Goal: Transaction & Acquisition: Purchase product/service

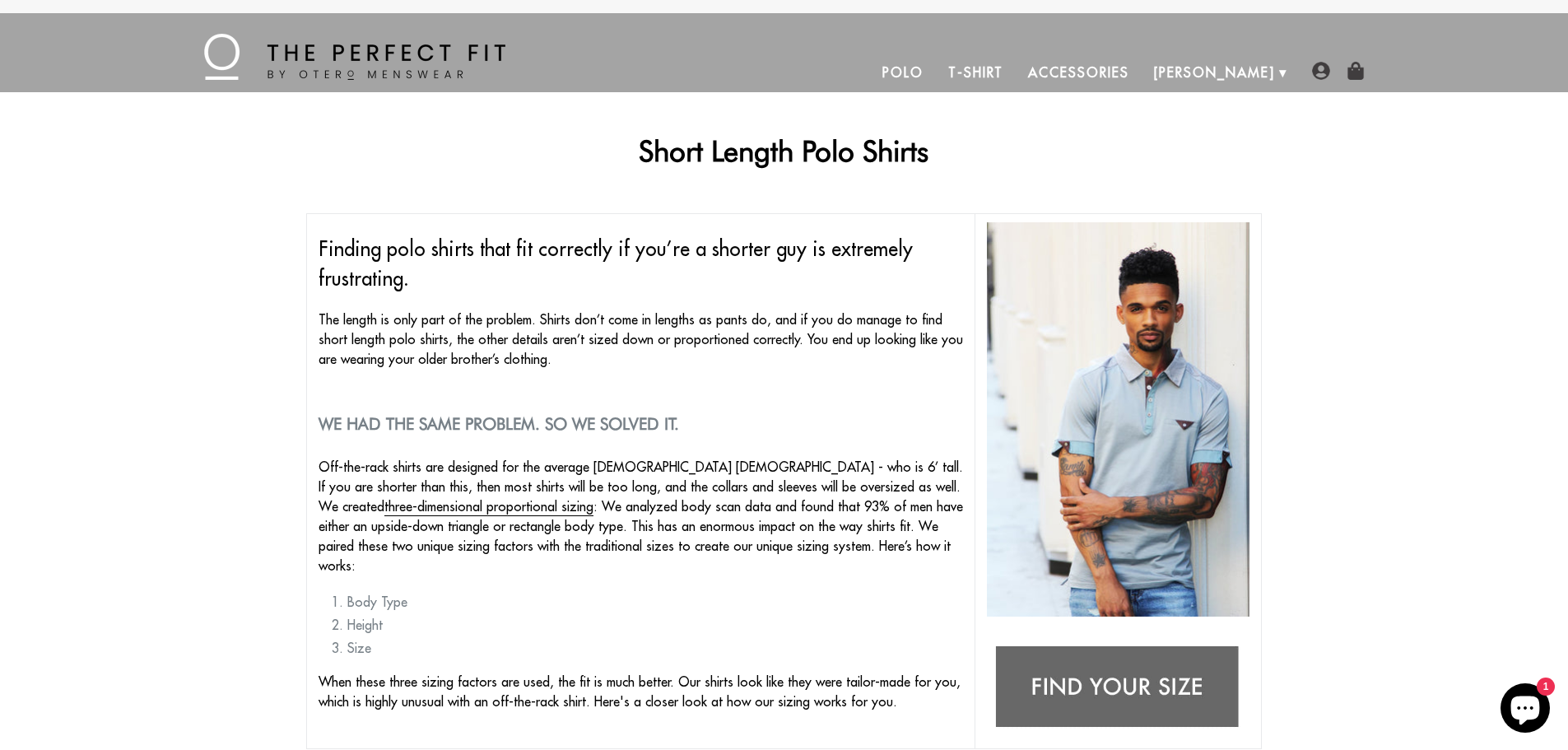
click at [935, 70] on link "Polo" at bounding box center [902, 72] width 66 height 39
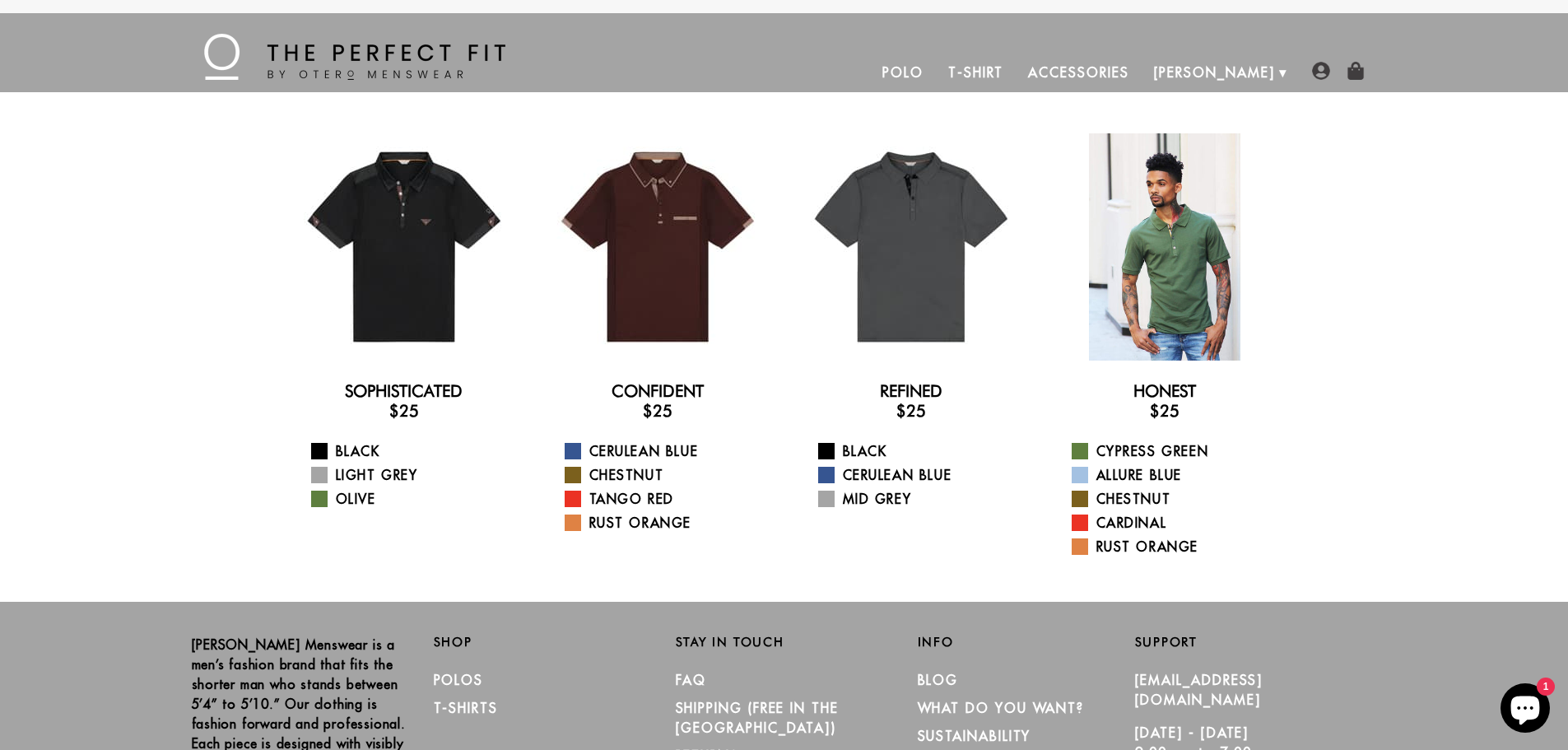
click at [1177, 279] on div at bounding box center [1164, 247] width 227 height 227
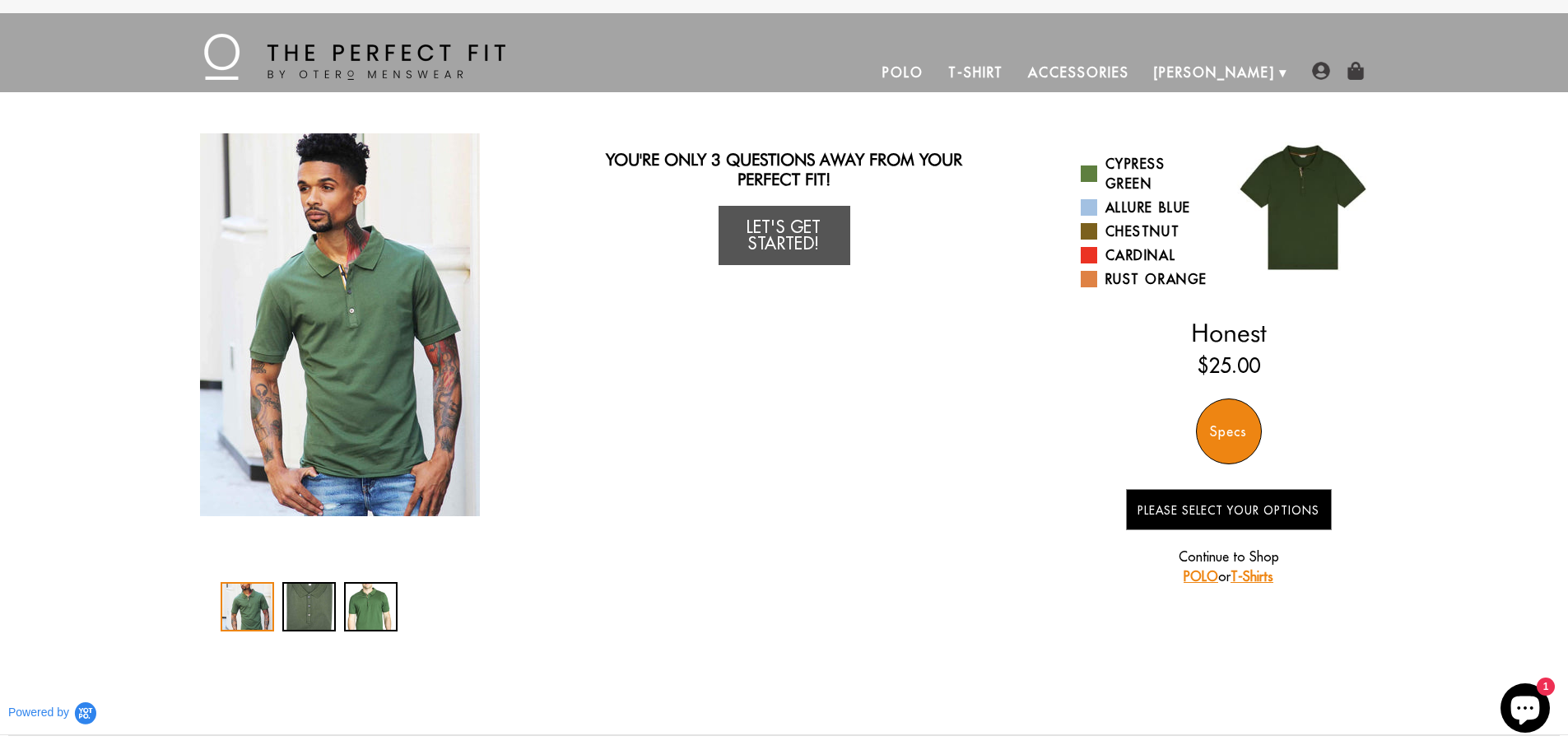
click at [375, 359] on img "1 / 3" at bounding box center [340, 324] width 280 height 383
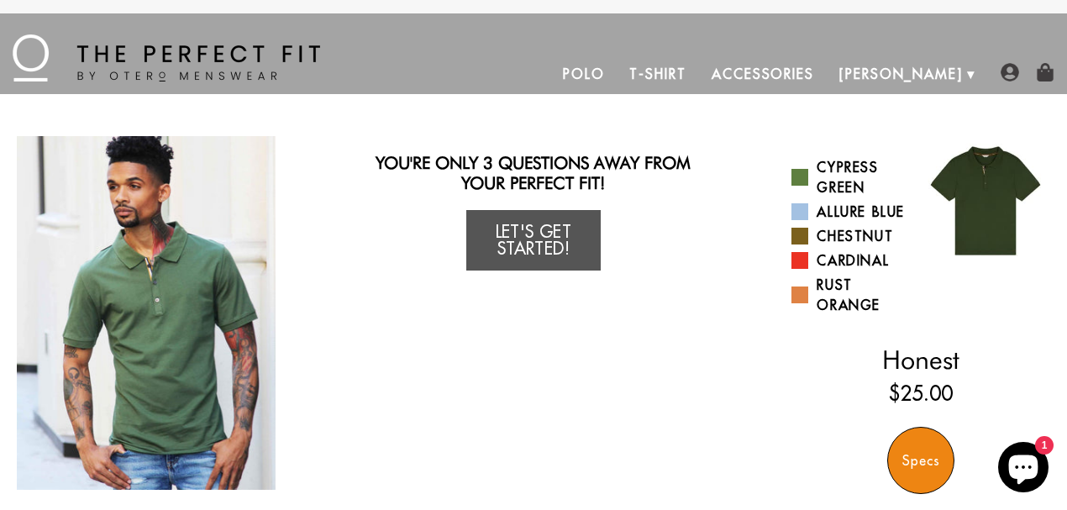
click at [239, 261] on img "1 / 3" at bounding box center [146, 313] width 259 height 354
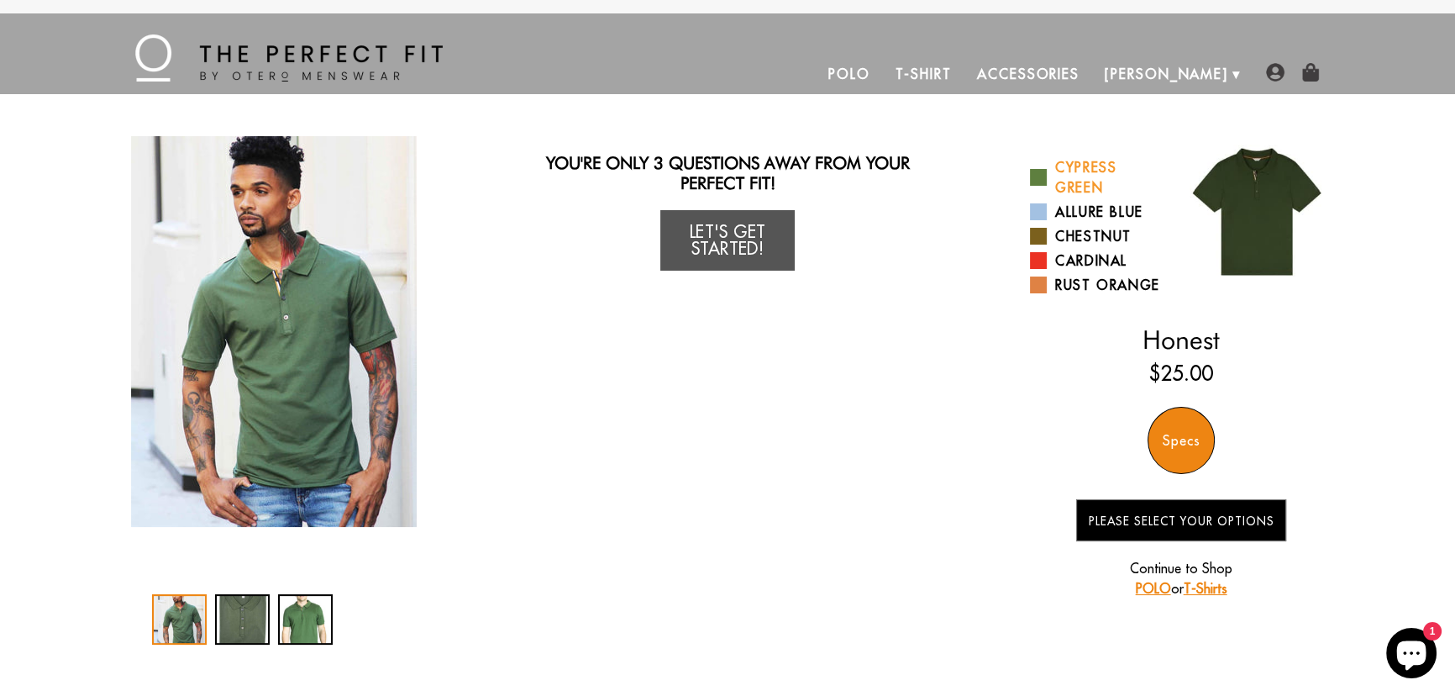
click at [1081, 182] on link "Cypress Green" at bounding box center [1099, 177] width 139 height 40
click at [1079, 210] on link "Allure Blue" at bounding box center [1099, 212] width 139 height 20
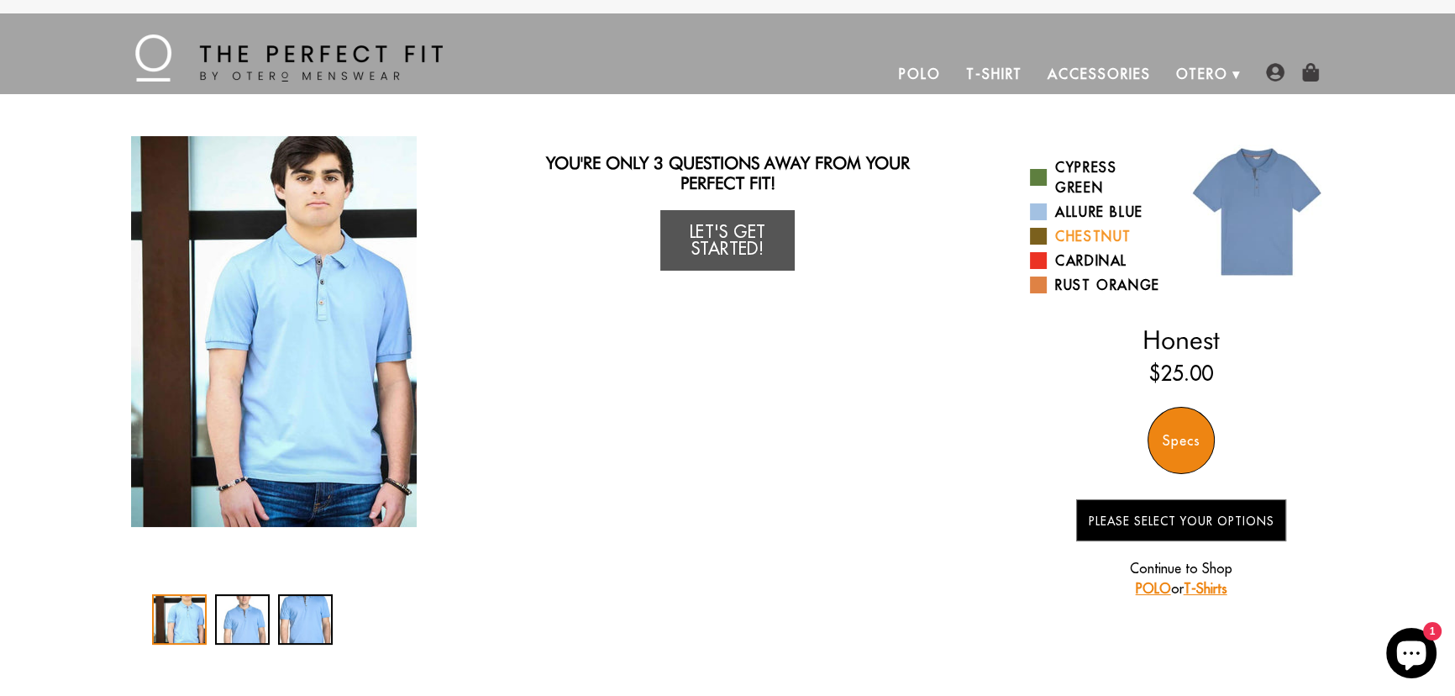
click at [1097, 231] on link "Chestnut" at bounding box center [1099, 236] width 139 height 20
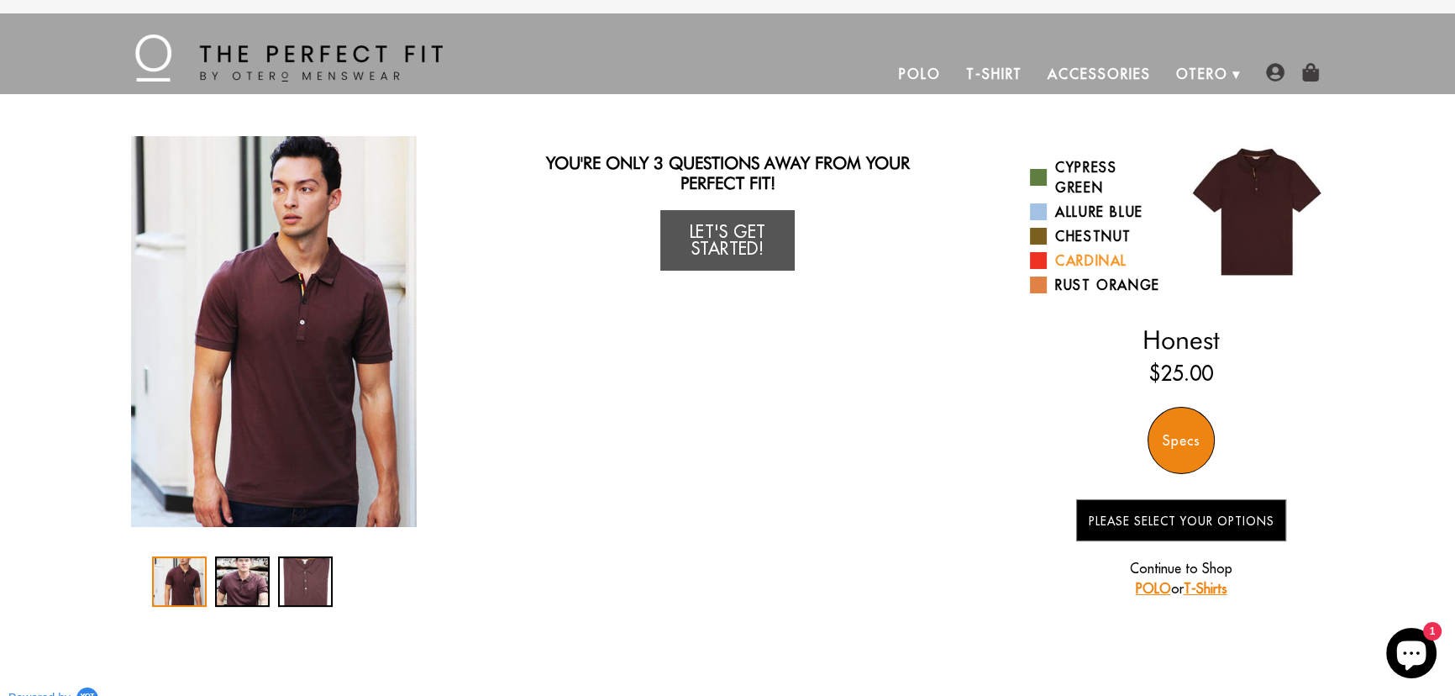
click at [1083, 259] on link "Cardinal" at bounding box center [1099, 260] width 139 height 20
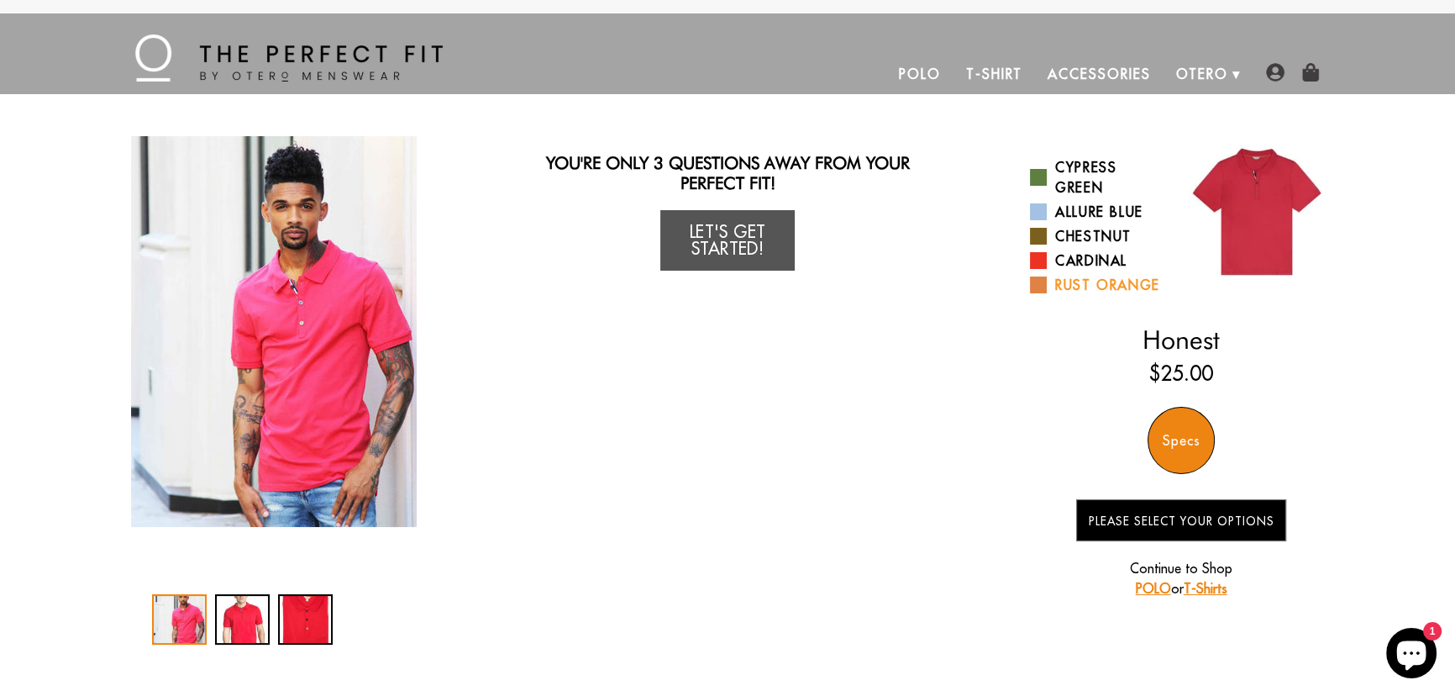
click at [1086, 279] on link "Rust Orange" at bounding box center [1099, 285] width 139 height 20
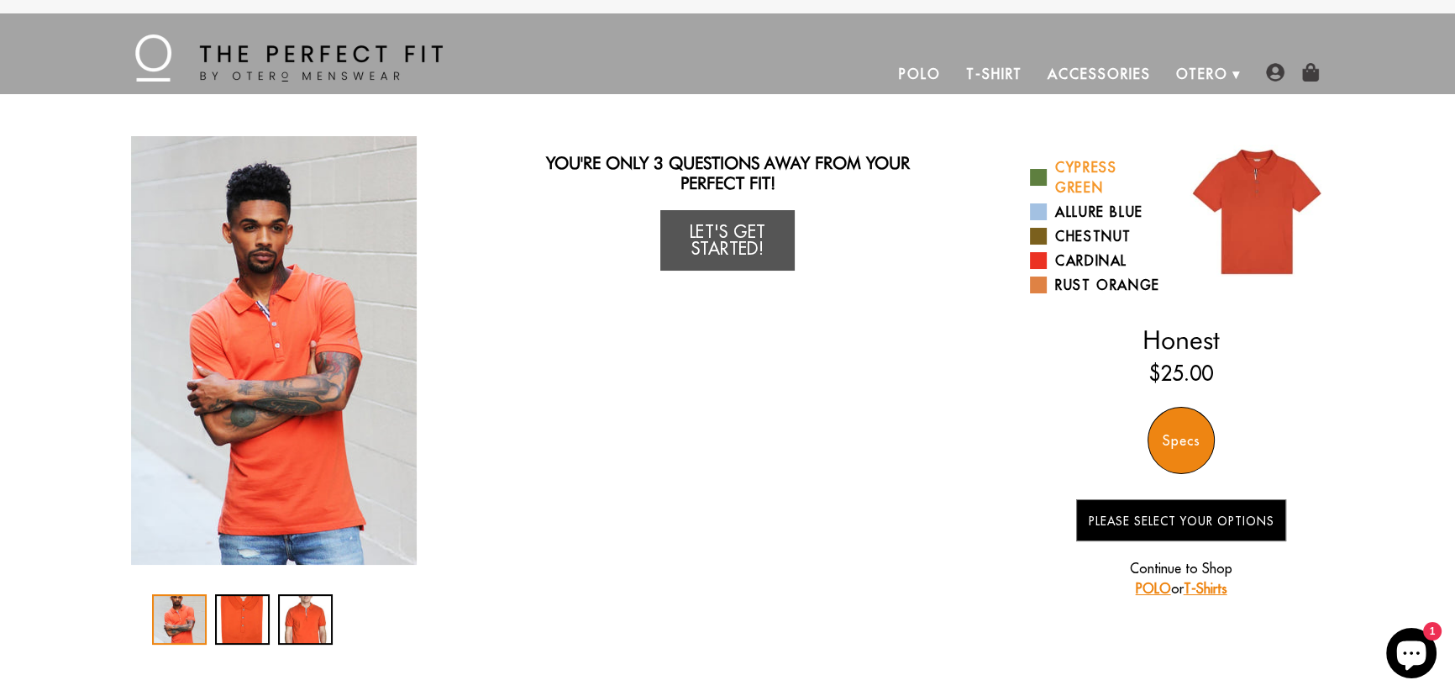
click at [1101, 161] on link "Cypress Green" at bounding box center [1099, 177] width 139 height 40
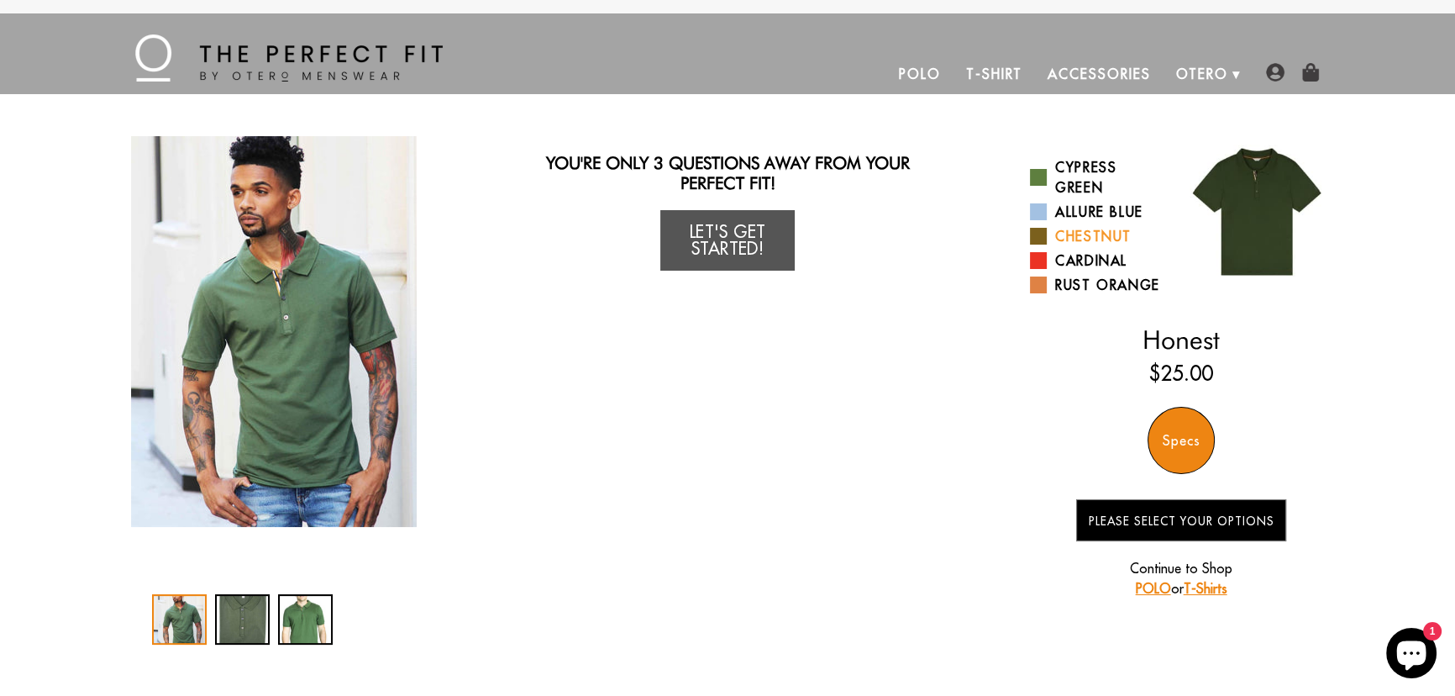
click at [1073, 236] on link "Chestnut" at bounding box center [1099, 236] width 139 height 20
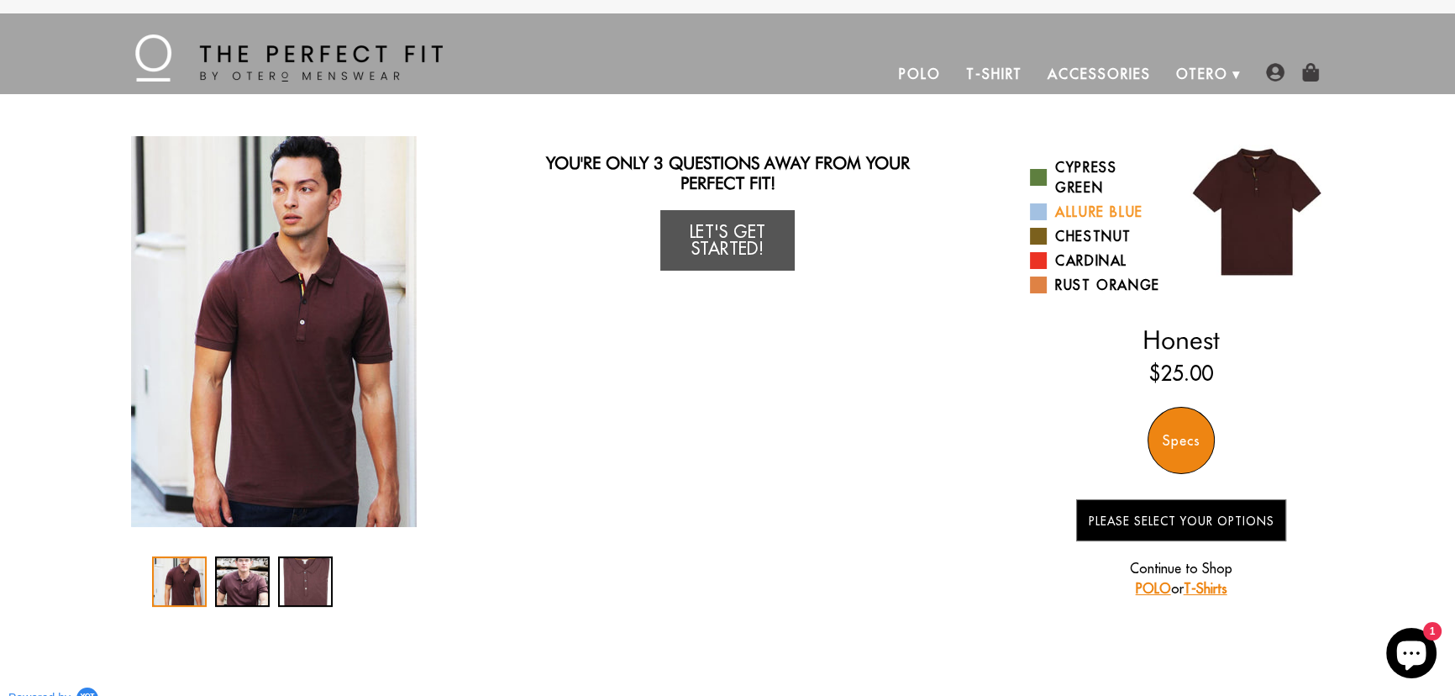
click at [1082, 210] on link "Allure Blue" at bounding box center [1099, 212] width 139 height 20
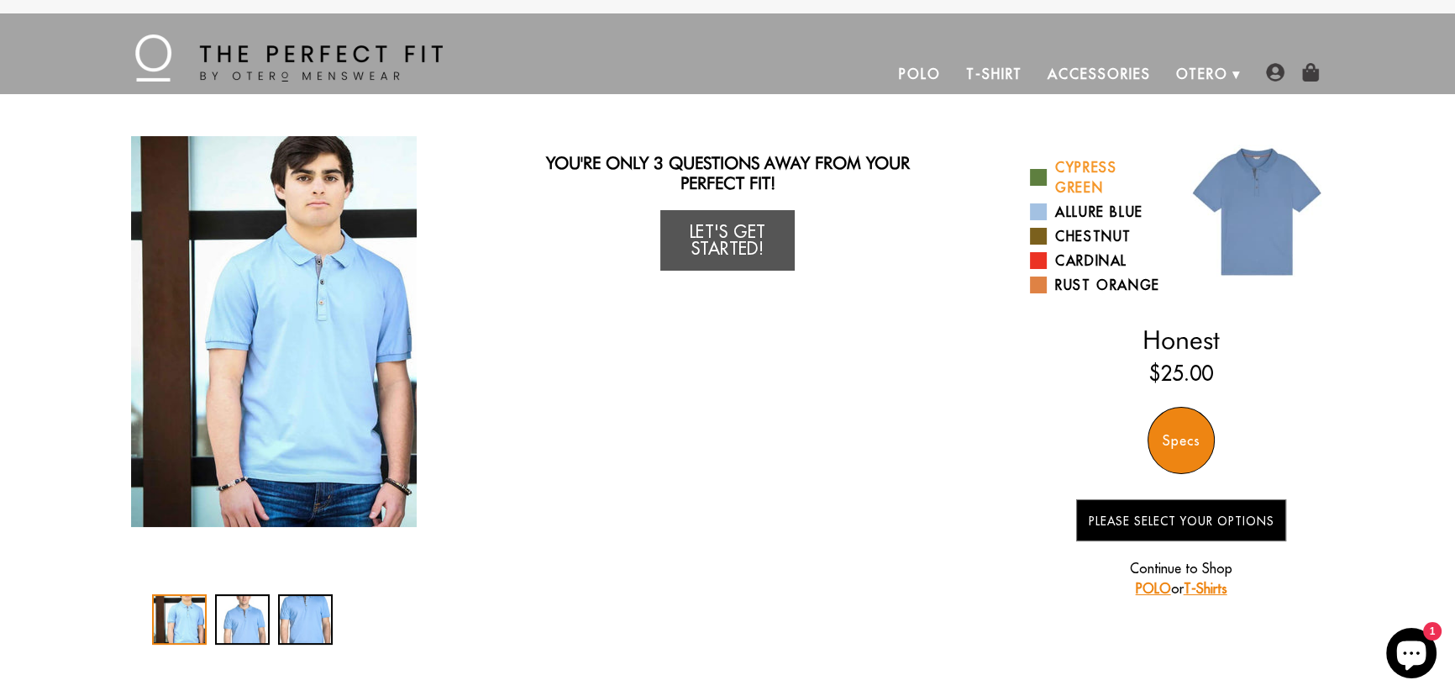
click at [1087, 182] on link "Cypress Green" at bounding box center [1099, 177] width 139 height 40
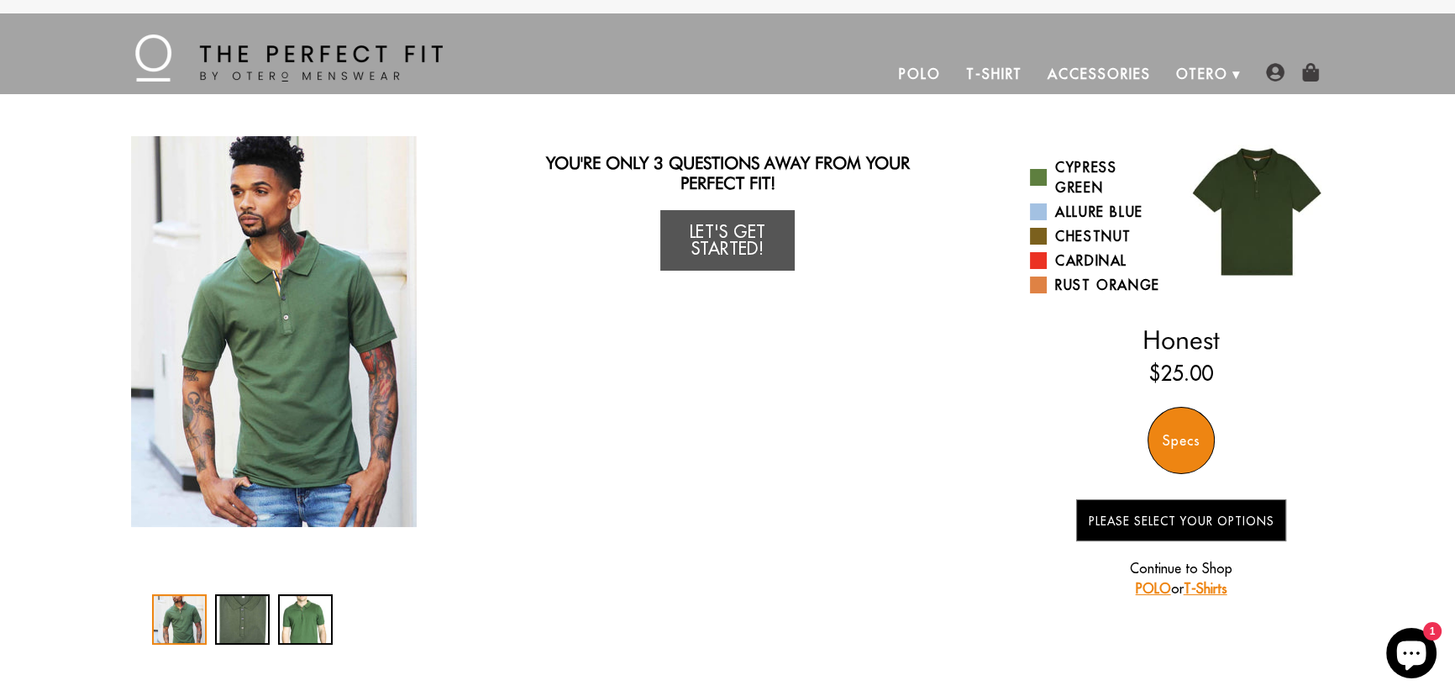
click at [1203, 436] on div "Specs" at bounding box center [1181, 440] width 67 height 67
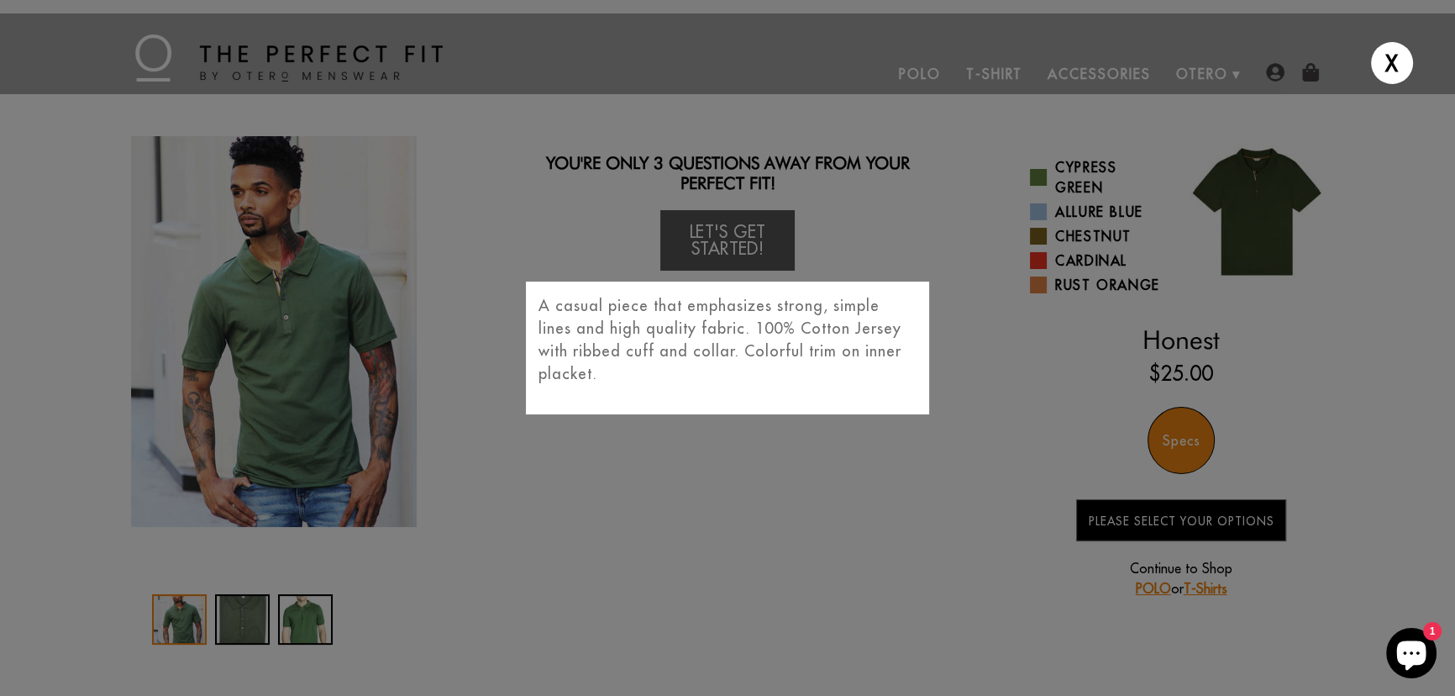
click at [1154, 529] on div "X A casual piece that emphasizes strong, simple lines and high quality fabric. …" at bounding box center [727, 348] width 1455 height 696
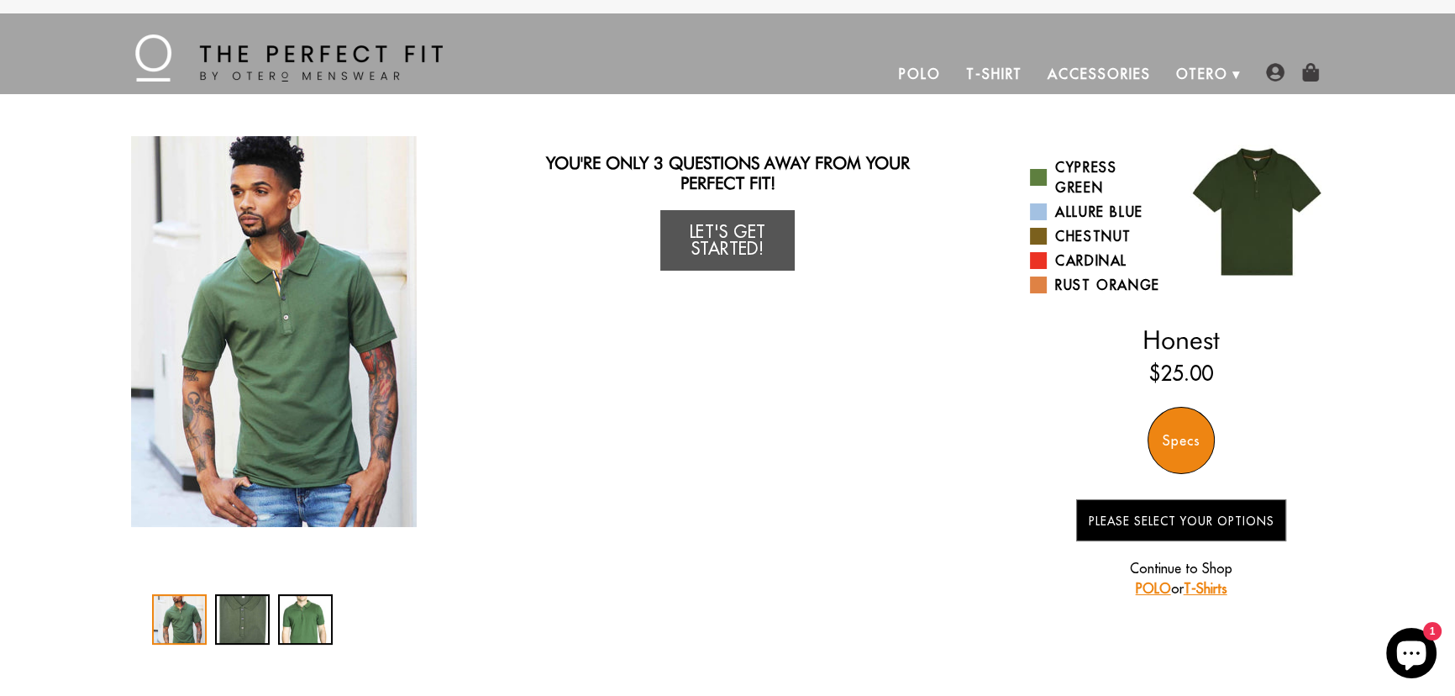
scroll to position [152, 0]
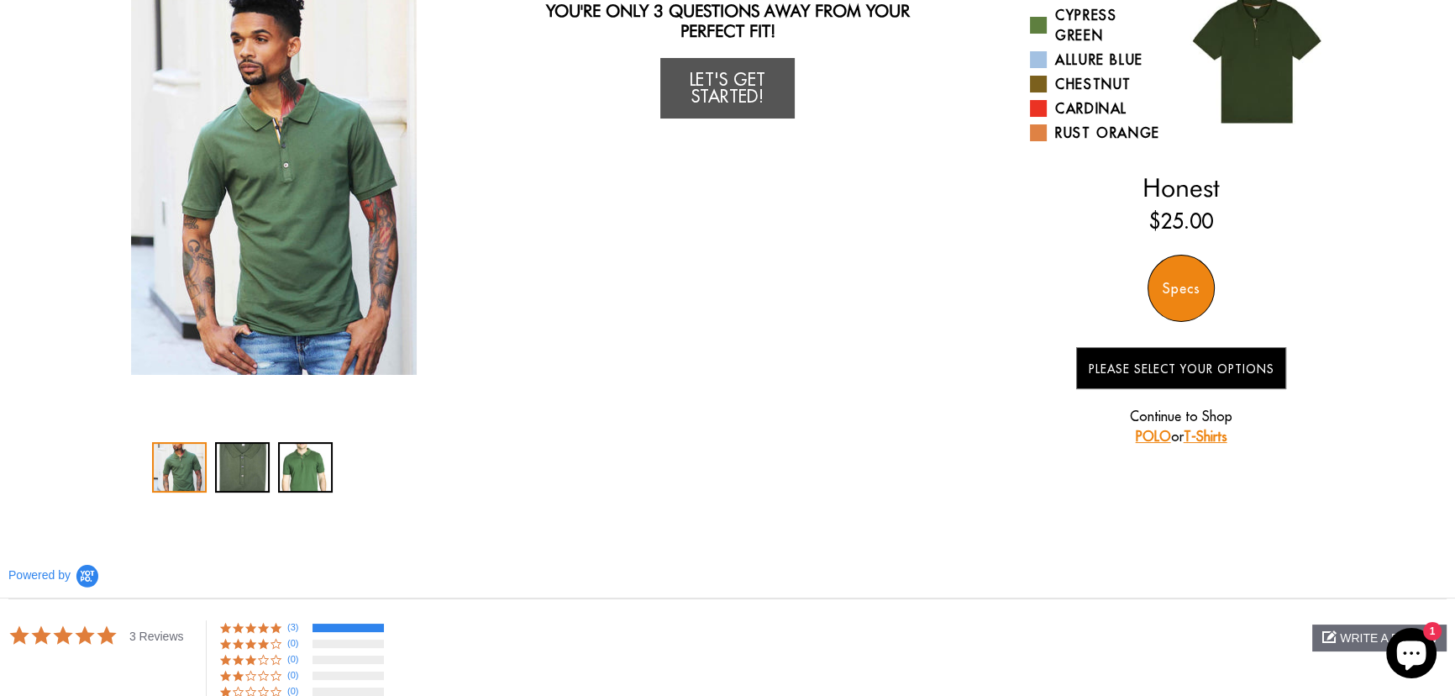
click at [1152, 435] on link "POLO" at bounding box center [1153, 436] width 35 height 17
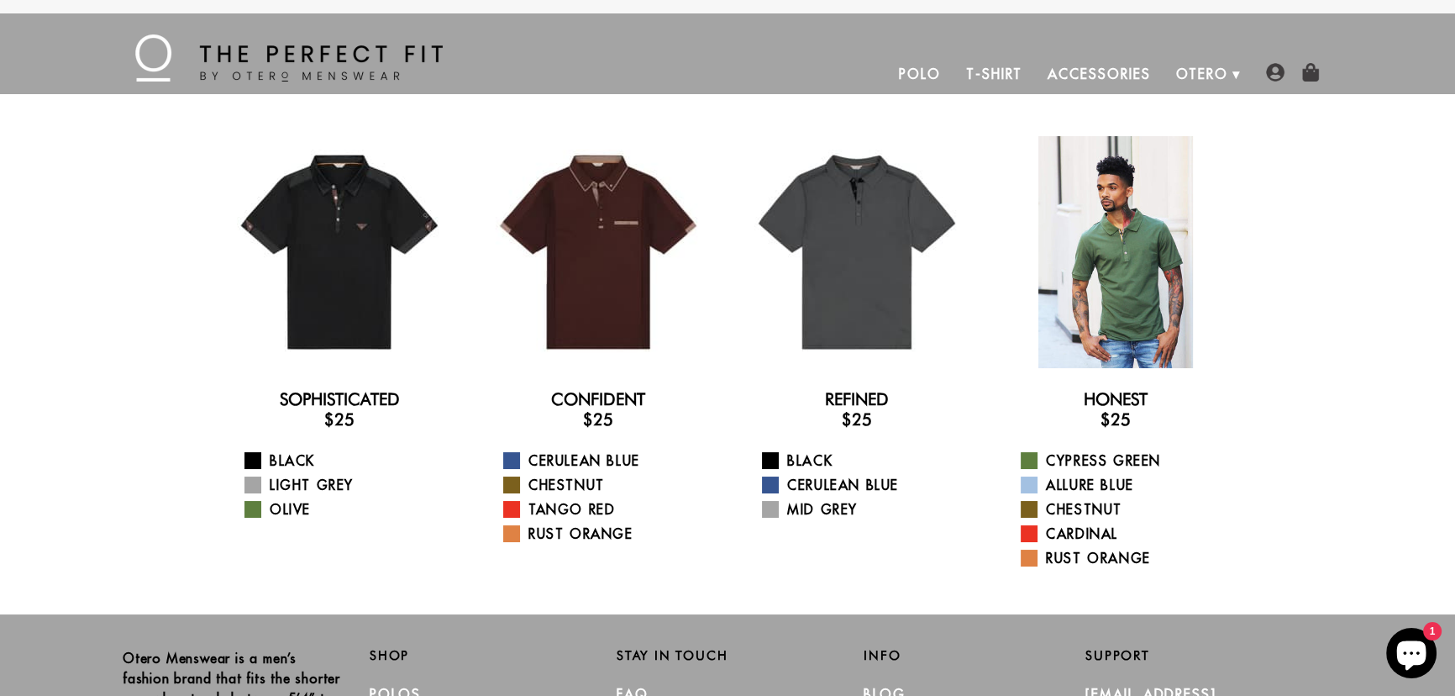
click at [1135, 237] on div at bounding box center [1116, 252] width 232 height 232
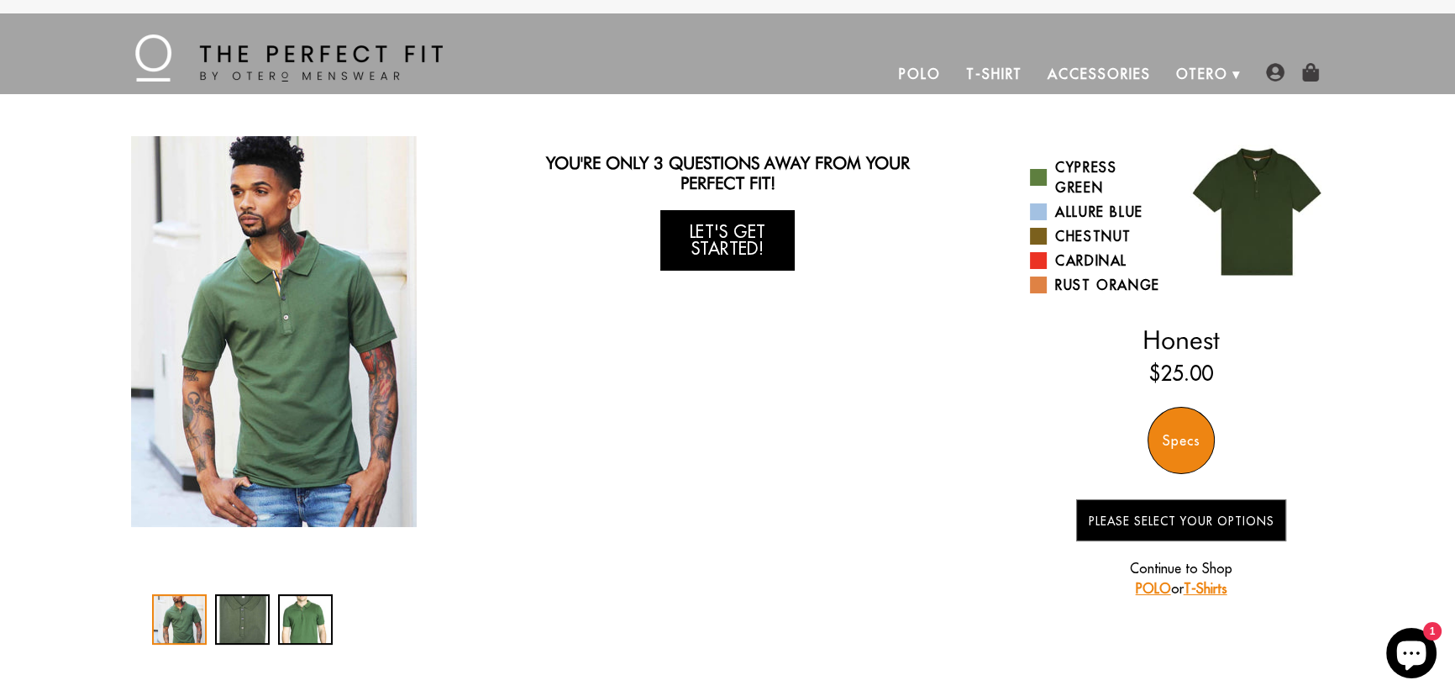
click at [745, 238] on link "Let's Get Started!" at bounding box center [727, 240] width 134 height 61
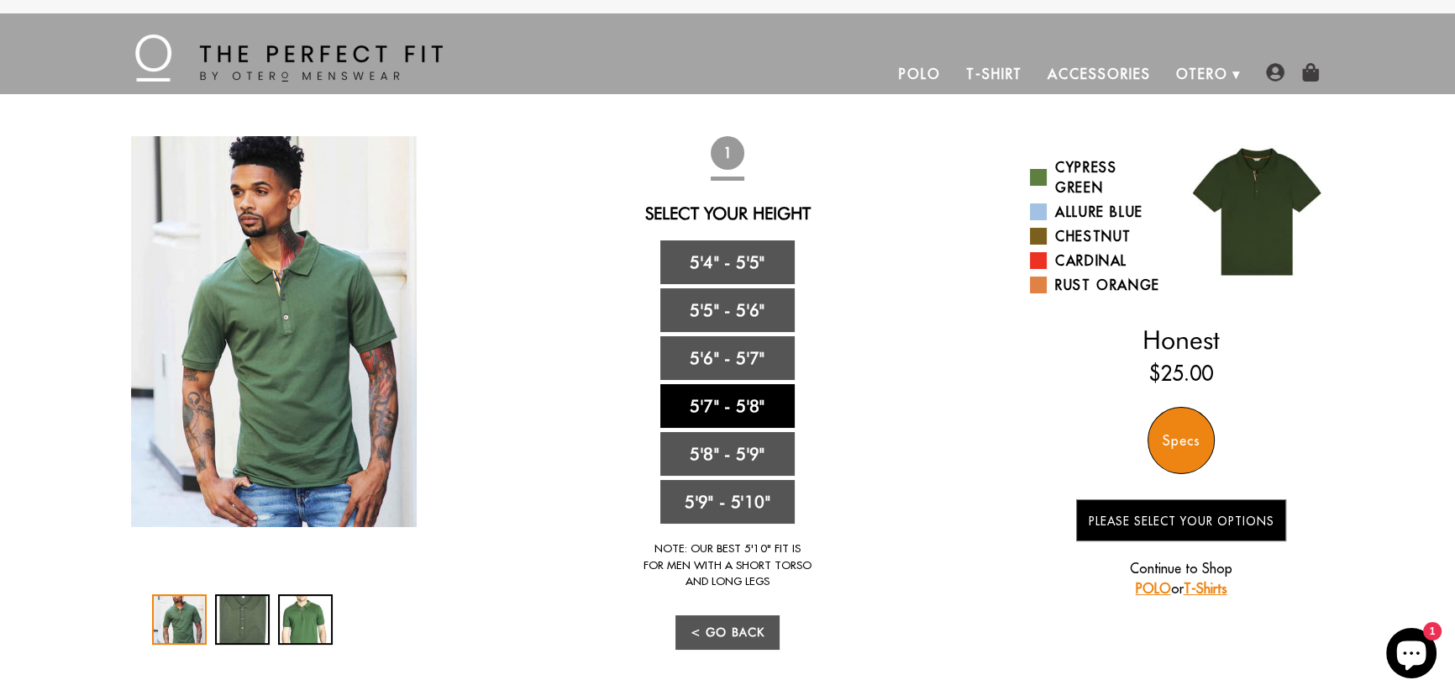
click at [697, 405] on link "5'7" - 5'8"" at bounding box center [727, 406] width 134 height 44
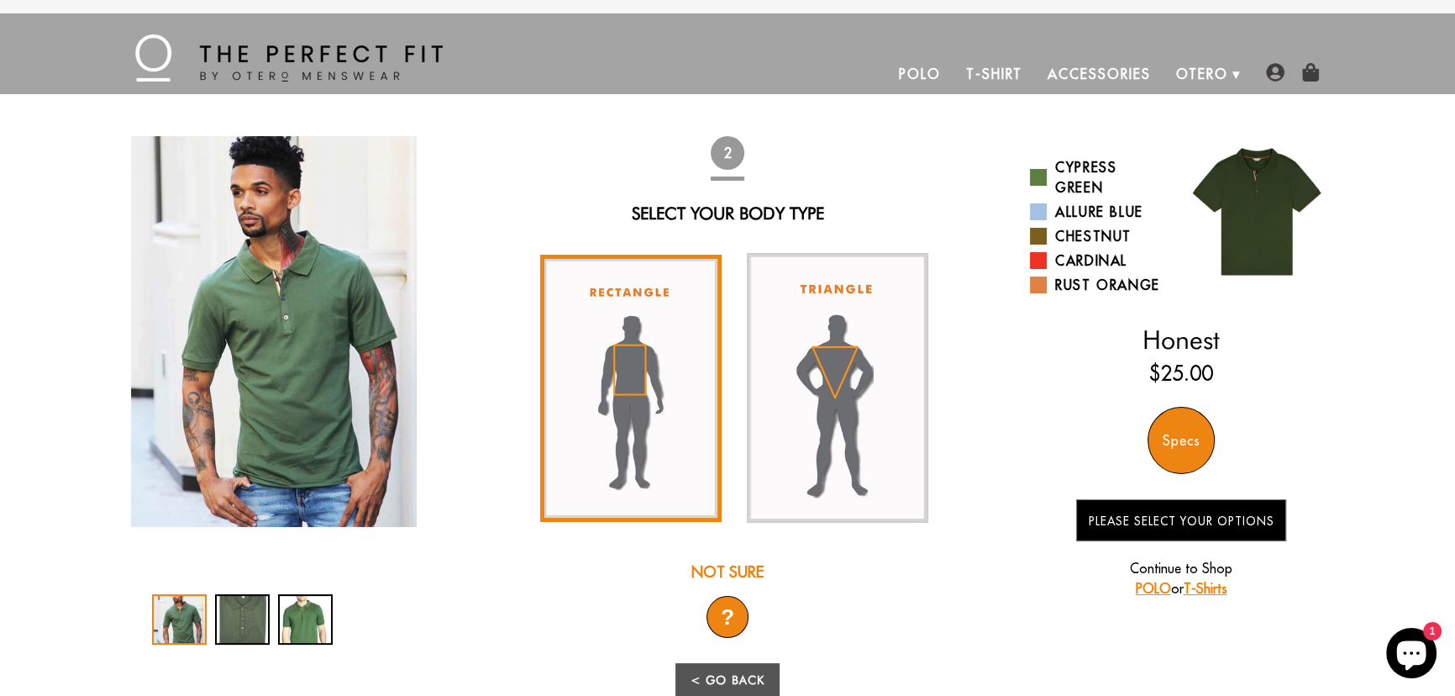
click at [641, 402] on img at bounding box center [631, 388] width 182 height 267
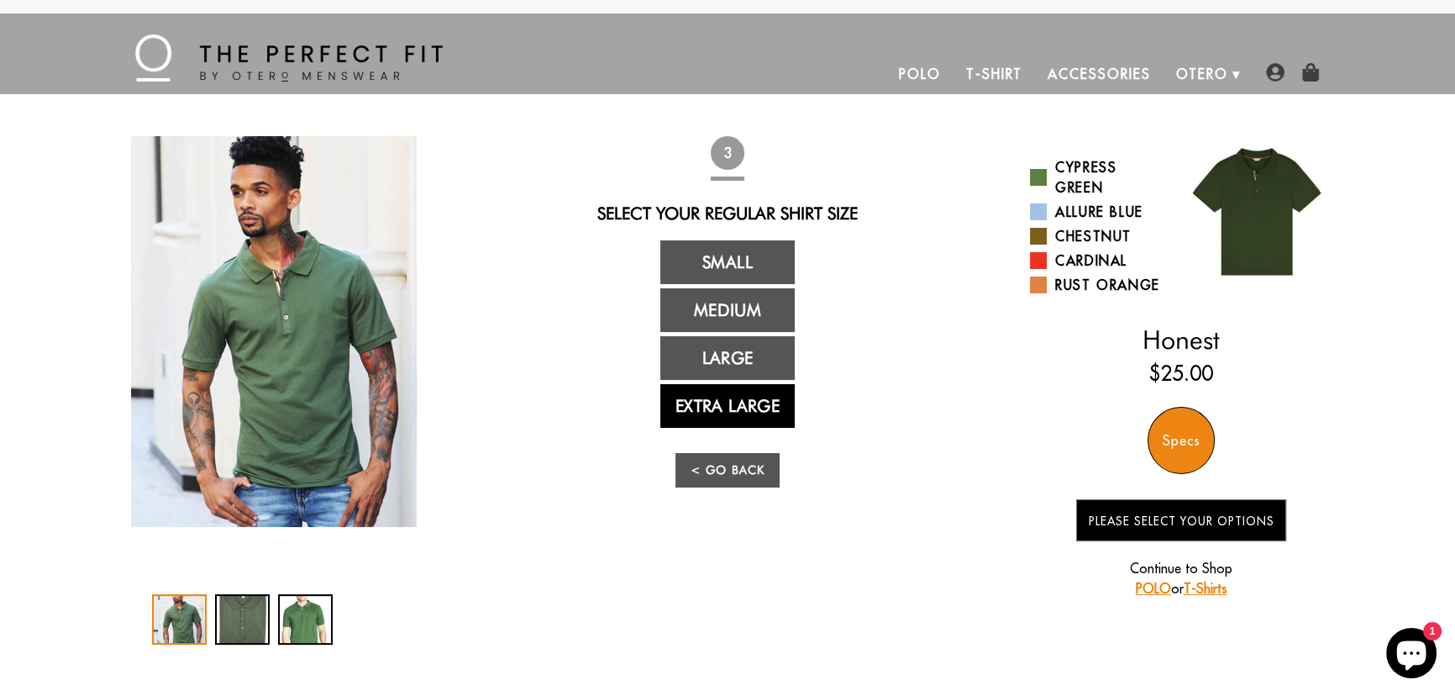
click at [720, 403] on link "Extra Large" at bounding box center [727, 406] width 134 height 44
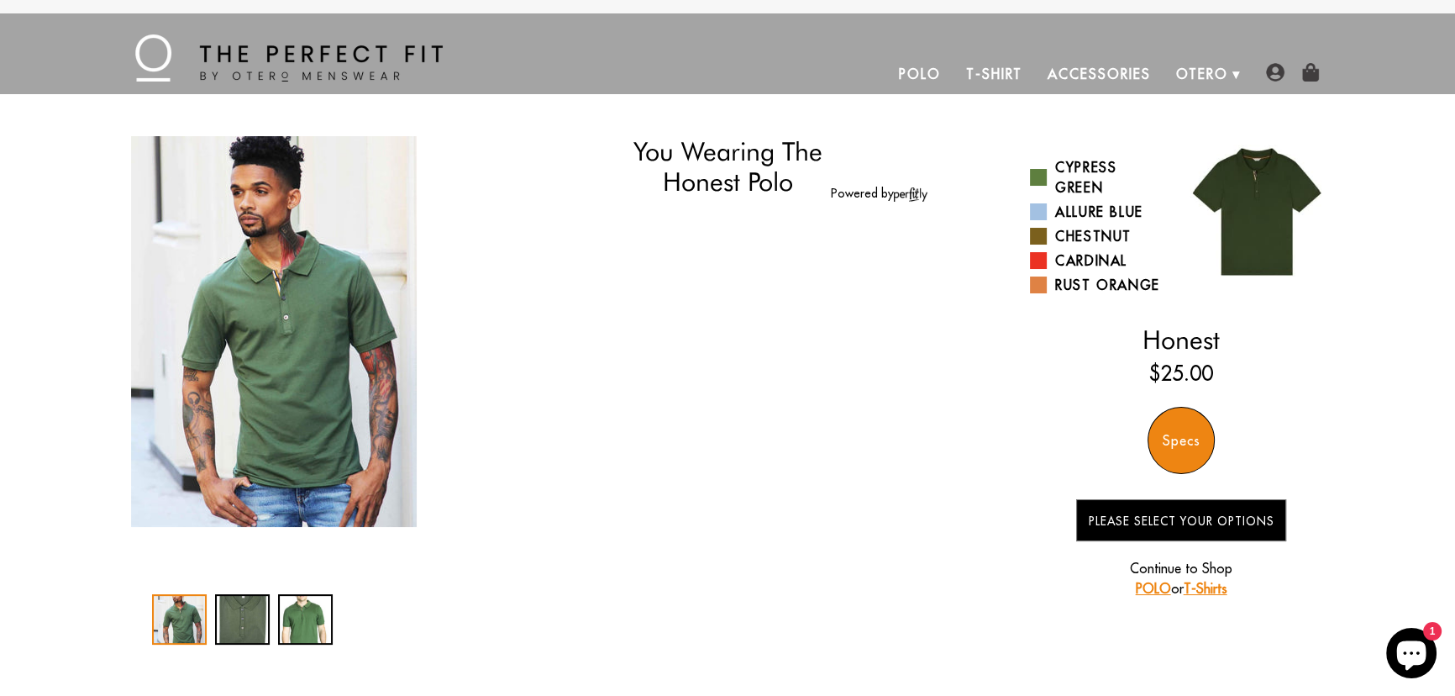
select select "57-58"
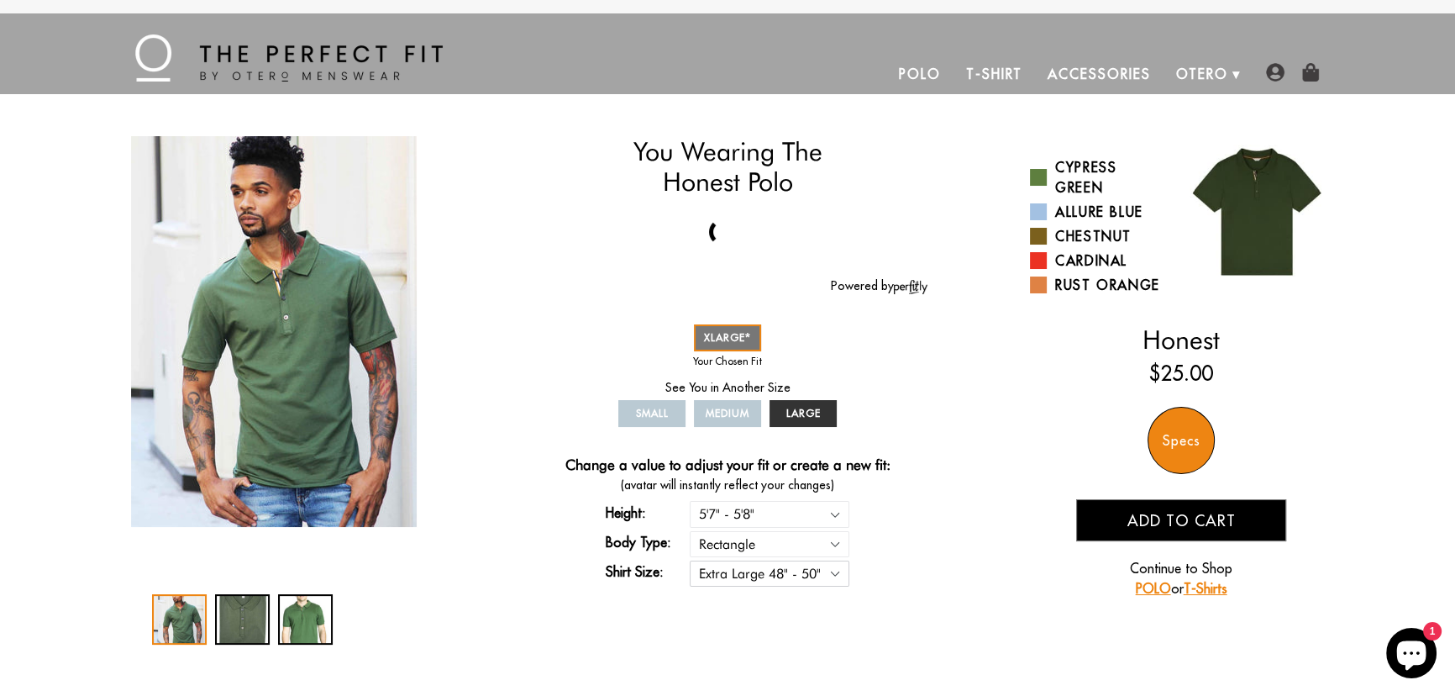
click at [834, 571] on select "Small 36" - 39" Medium 40" - 43" Large 44" - 47" Extra Large 48" - 50"" at bounding box center [770, 573] width 160 height 26
select select "L"
click at [690, 560] on select "Small 36" - 39" Medium 40" - 43" Large 44" - 47" Extra Large 48" - 50"" at bounding box center [770, 573] width 160 height 26
select select "57-58"
select select "L"
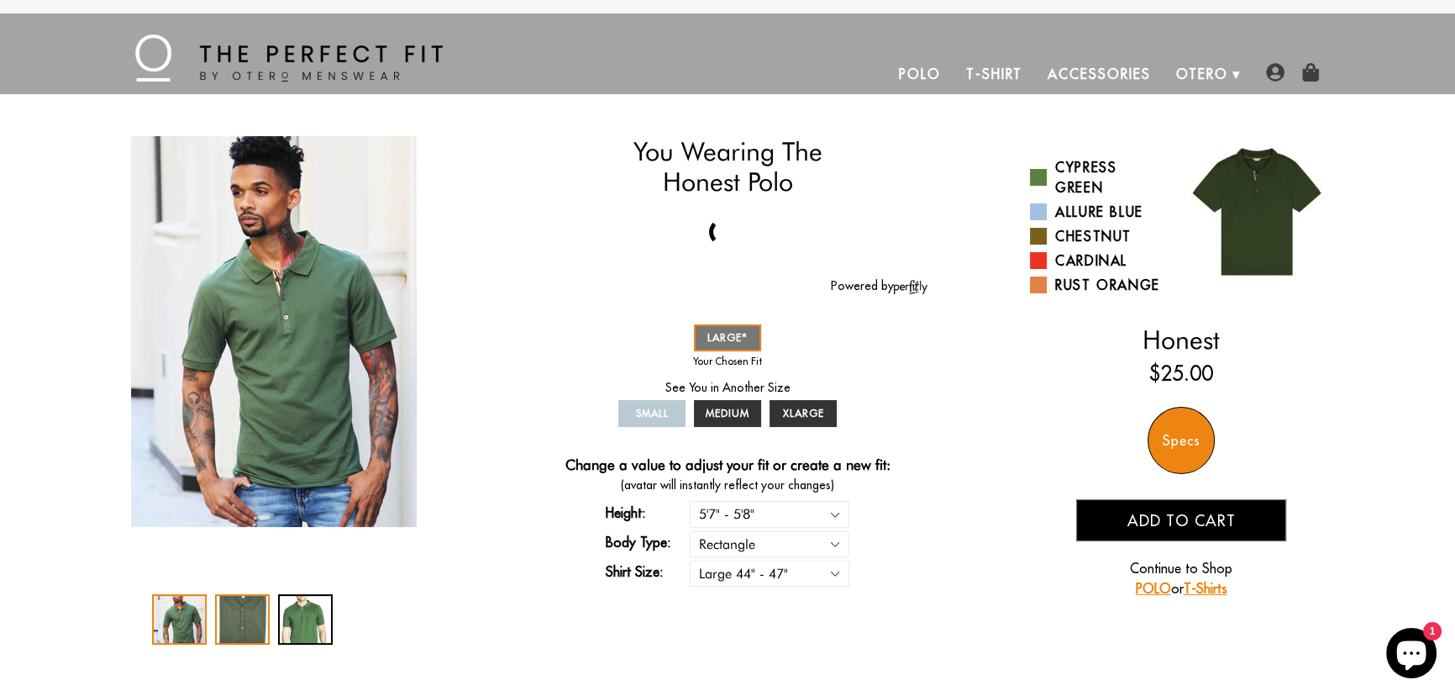
click at [245, 611] on div "2 / 3" at bounding box center [242, 619] width 55 height 50
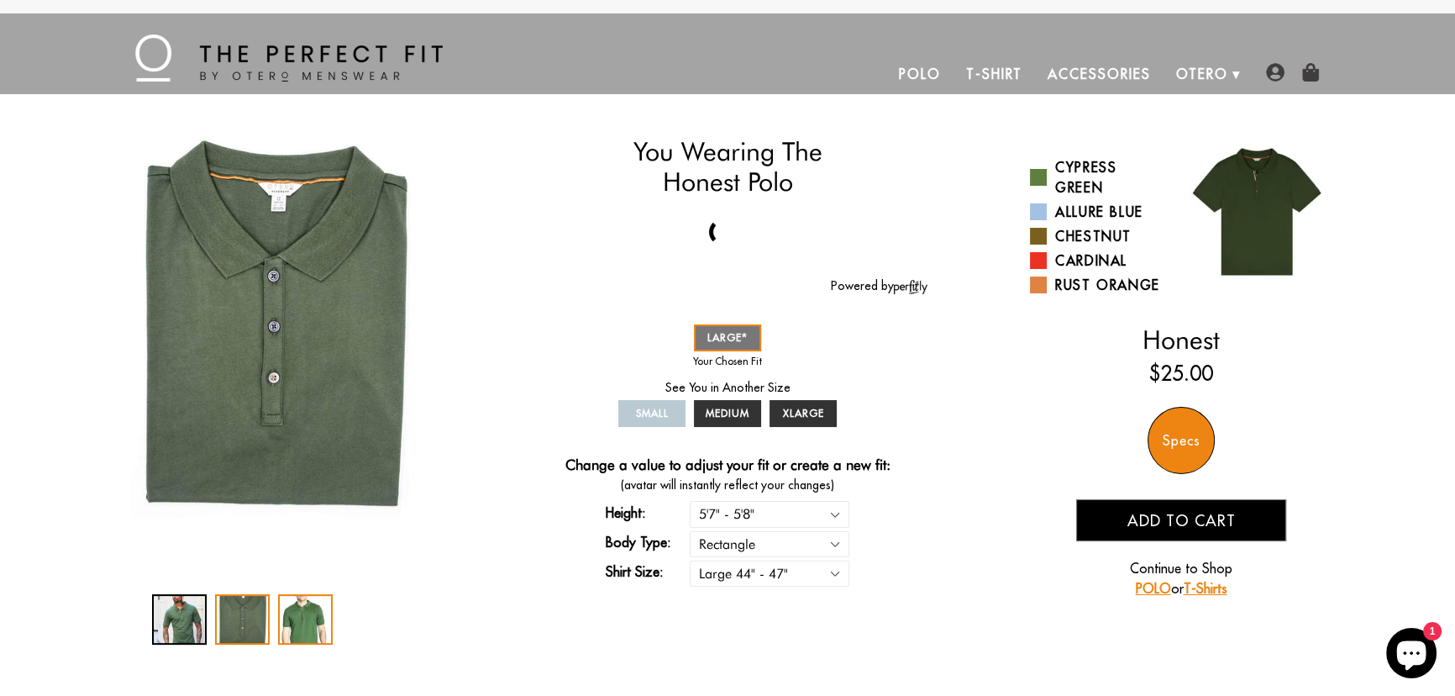
click at [313, 603] on div "3 / 3" at bounding box center [305, 619] width 55 height 50
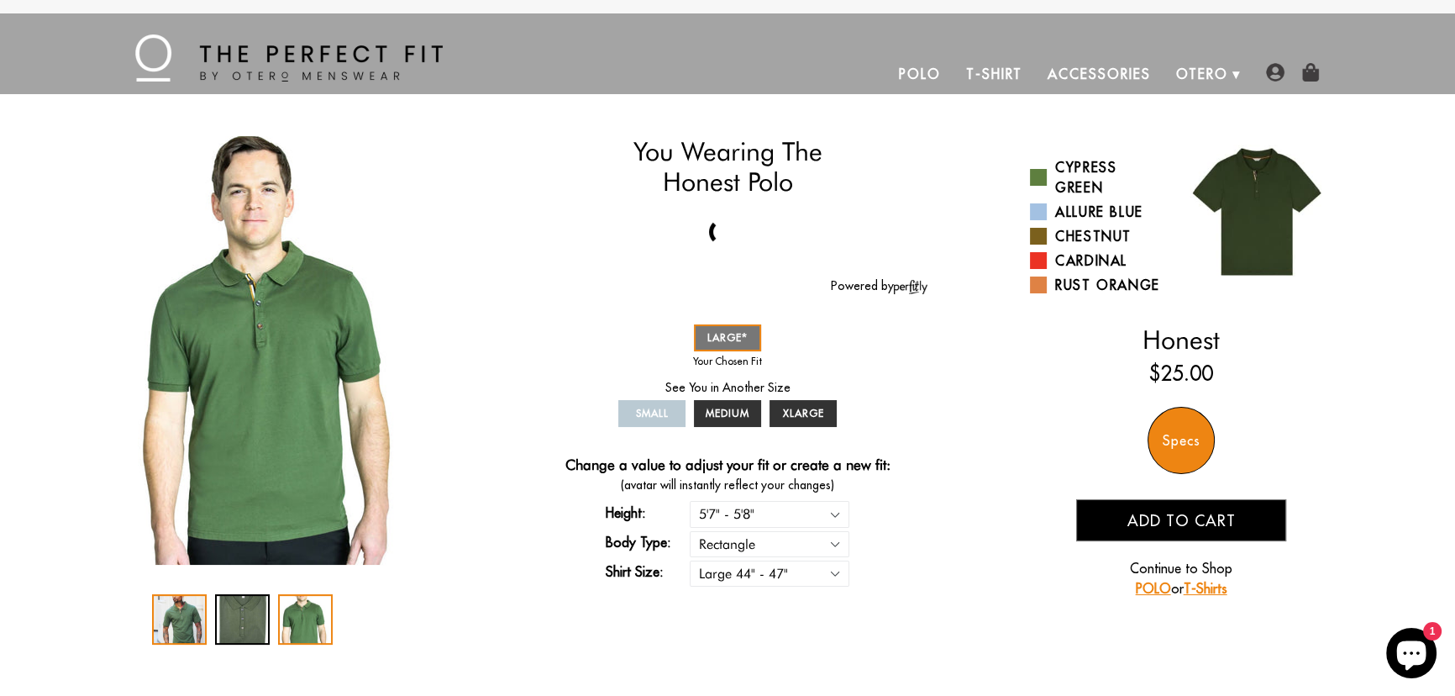
click at [182, 621] on div "1 / 3" at bounding box center [179, 619] width 55 height 50
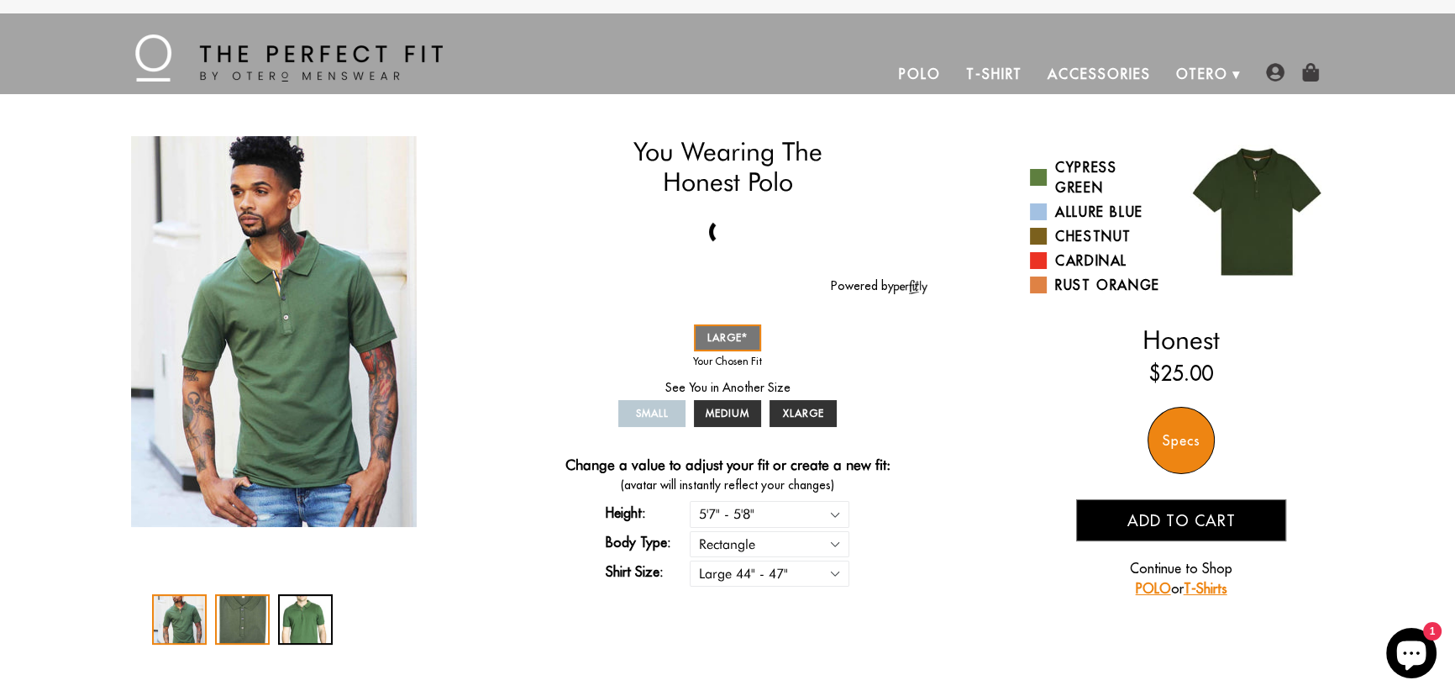
click at [252, 605] on div "2 / 3" at bounding box center [242, 619] width 55 height 50
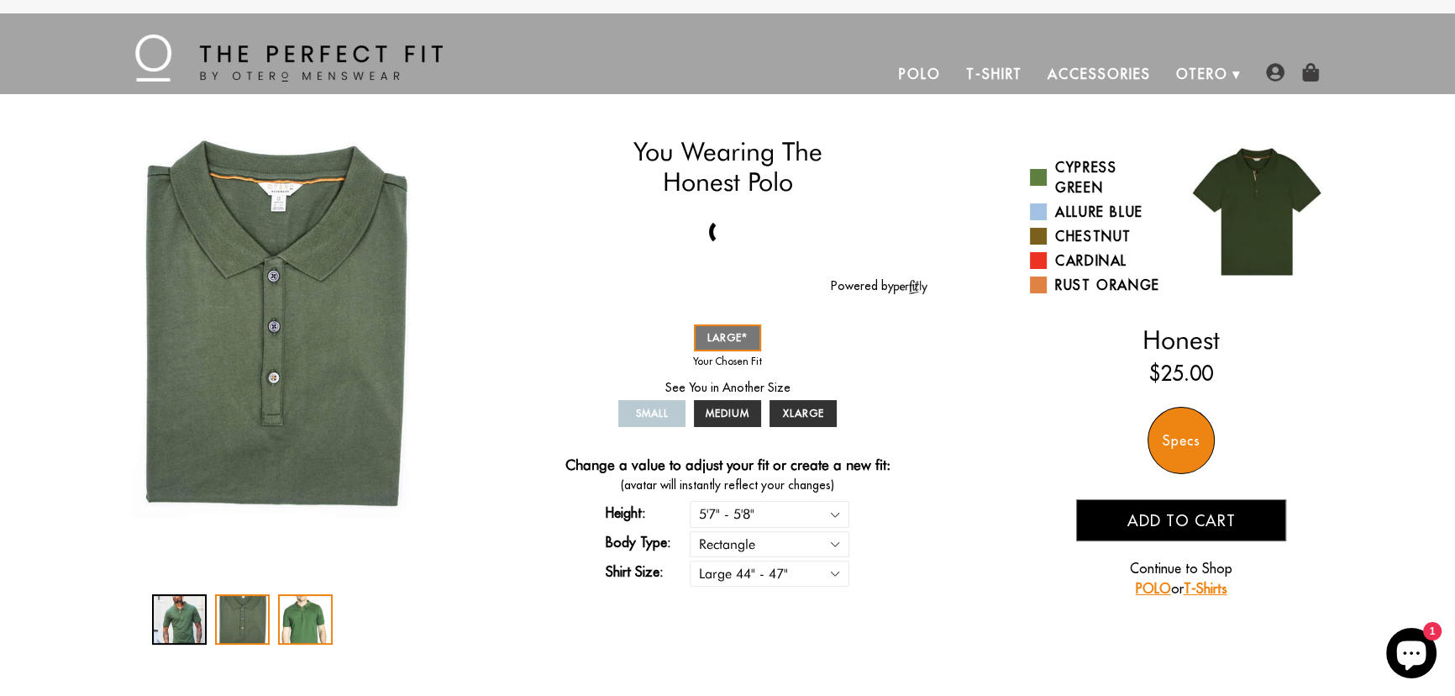
click at [287, 613] on div "3 / 3" at bounding box center [305, 619] width 55 height 50
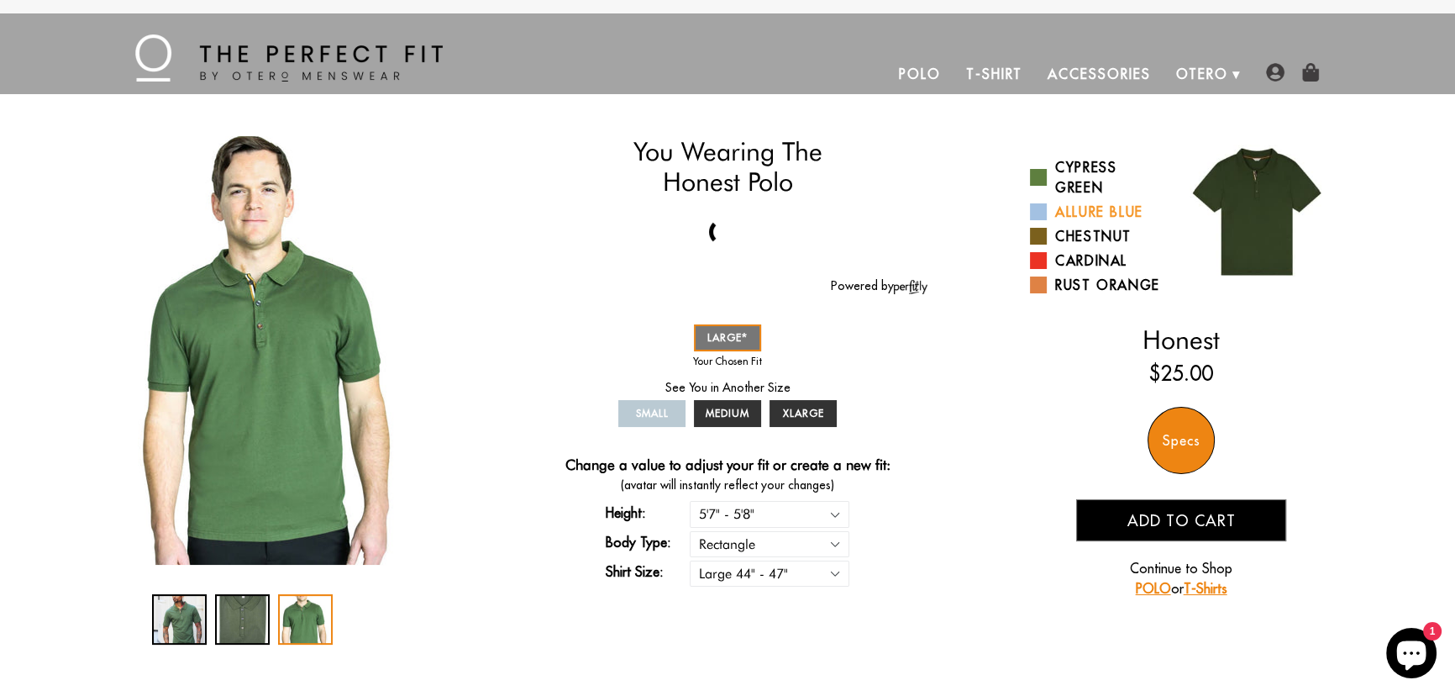
click at [1113, 202] on link "Allure Blue" at bounding box center [1099, 212] width 139 height 20
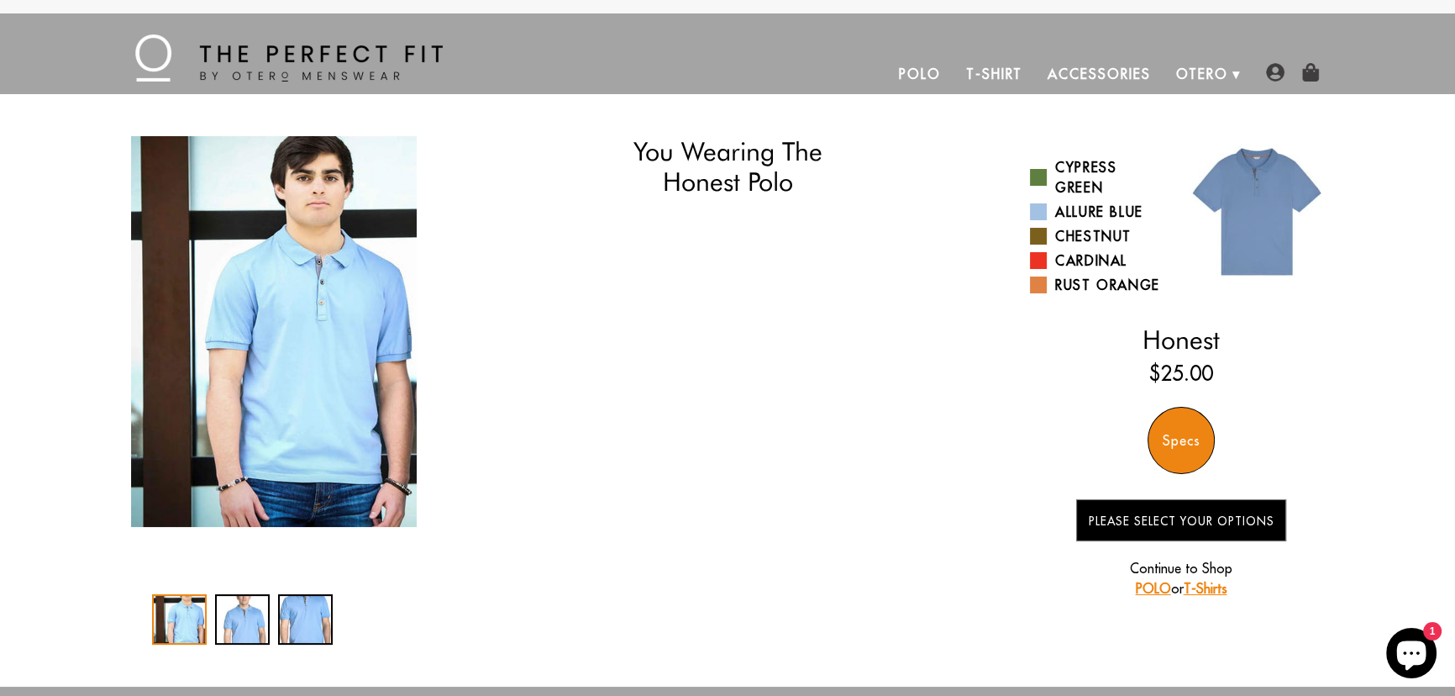
select select "57-58"
select select "L"
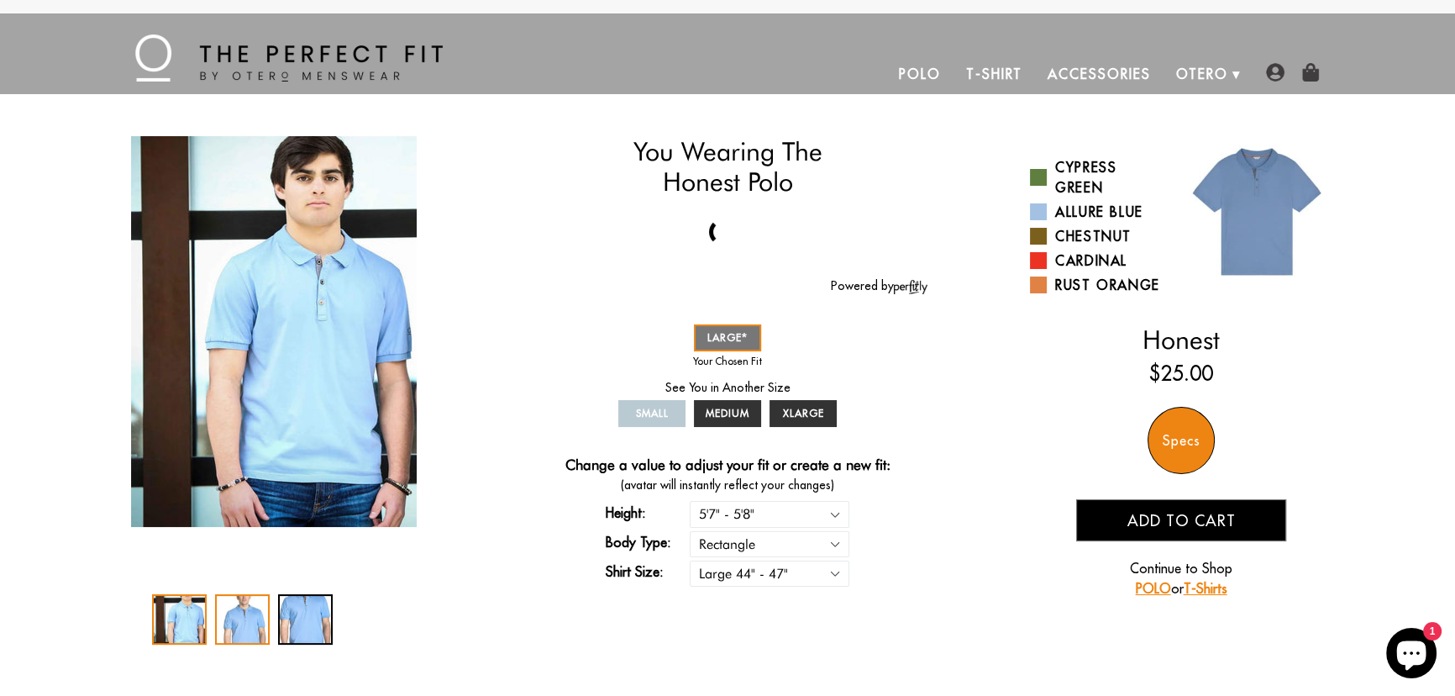
click at [240, 620] on div "2 / 3" at bounding box center [242, 619] width 55 height 50
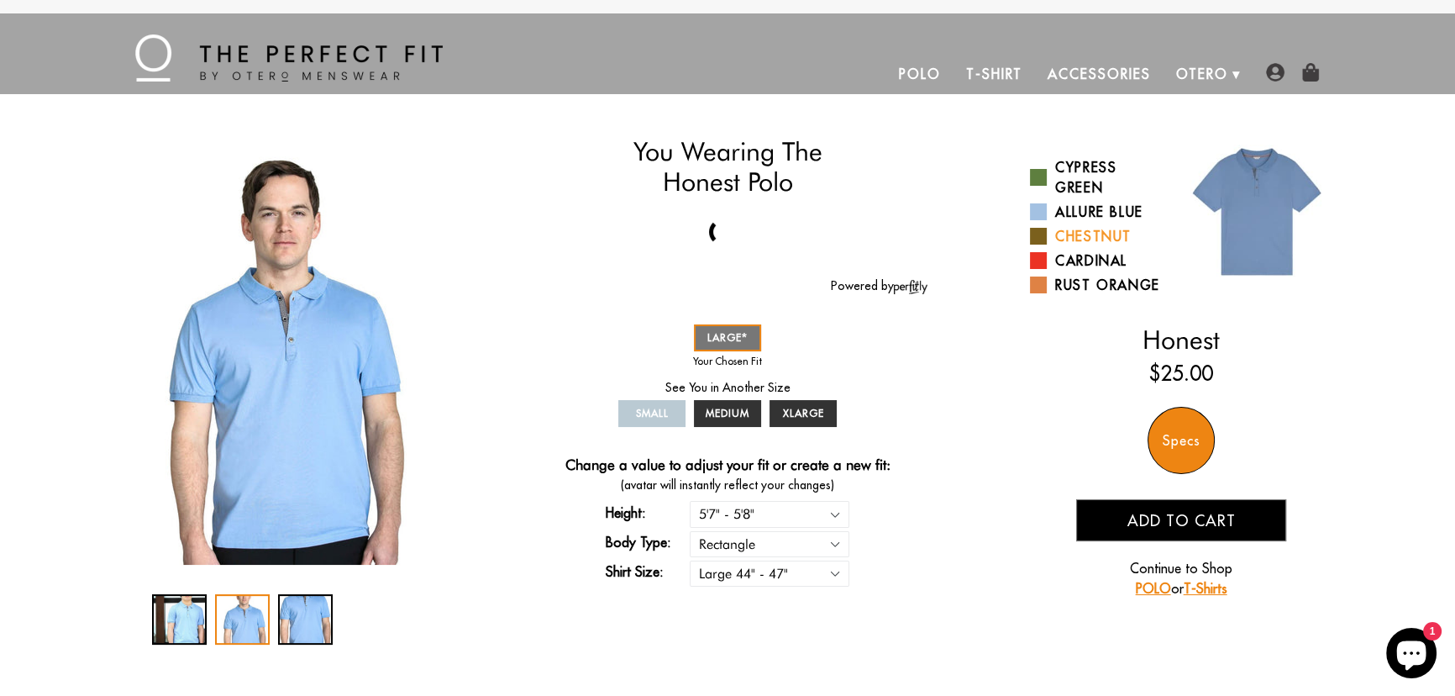
click at [1111, 227] on link "Chestnut" at bounding box center [1099, 236] width 139 height 20
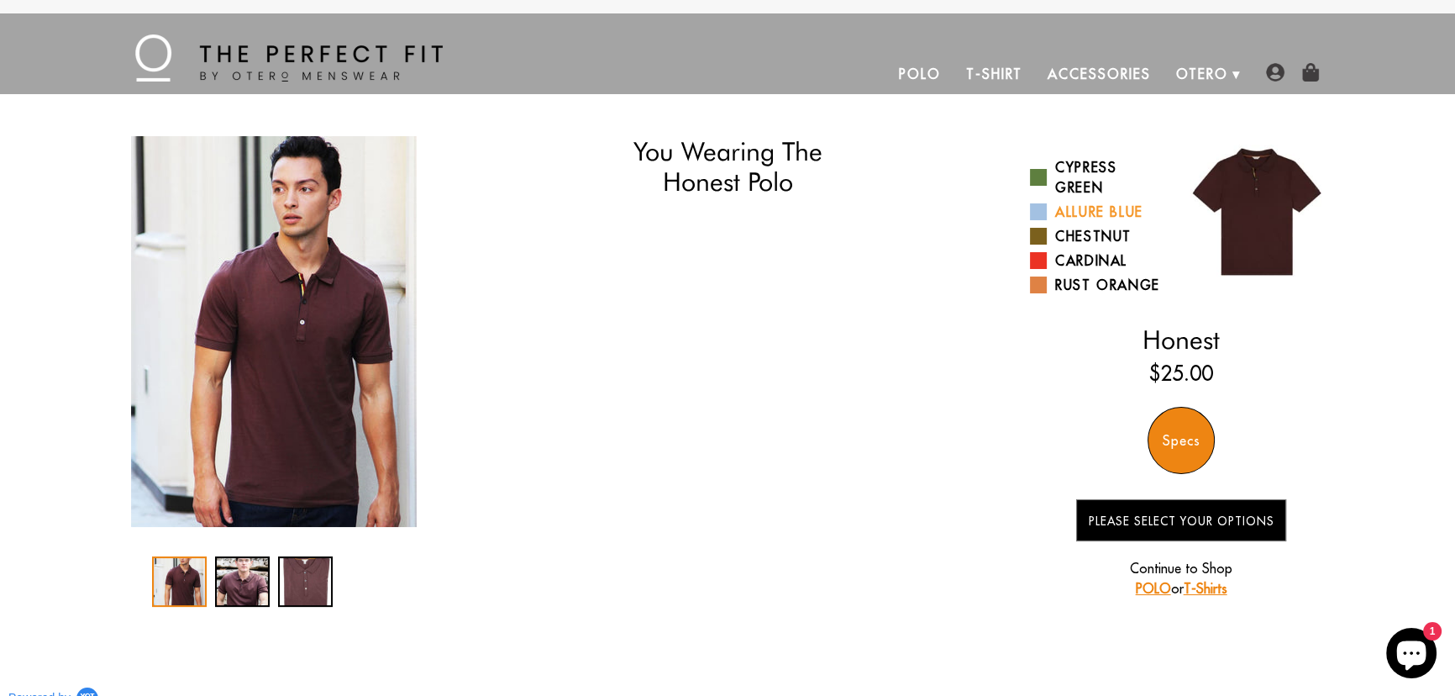
select select "57-58"
select select "L"
